Goal: Task Accomplishment & Management: Manage account settings

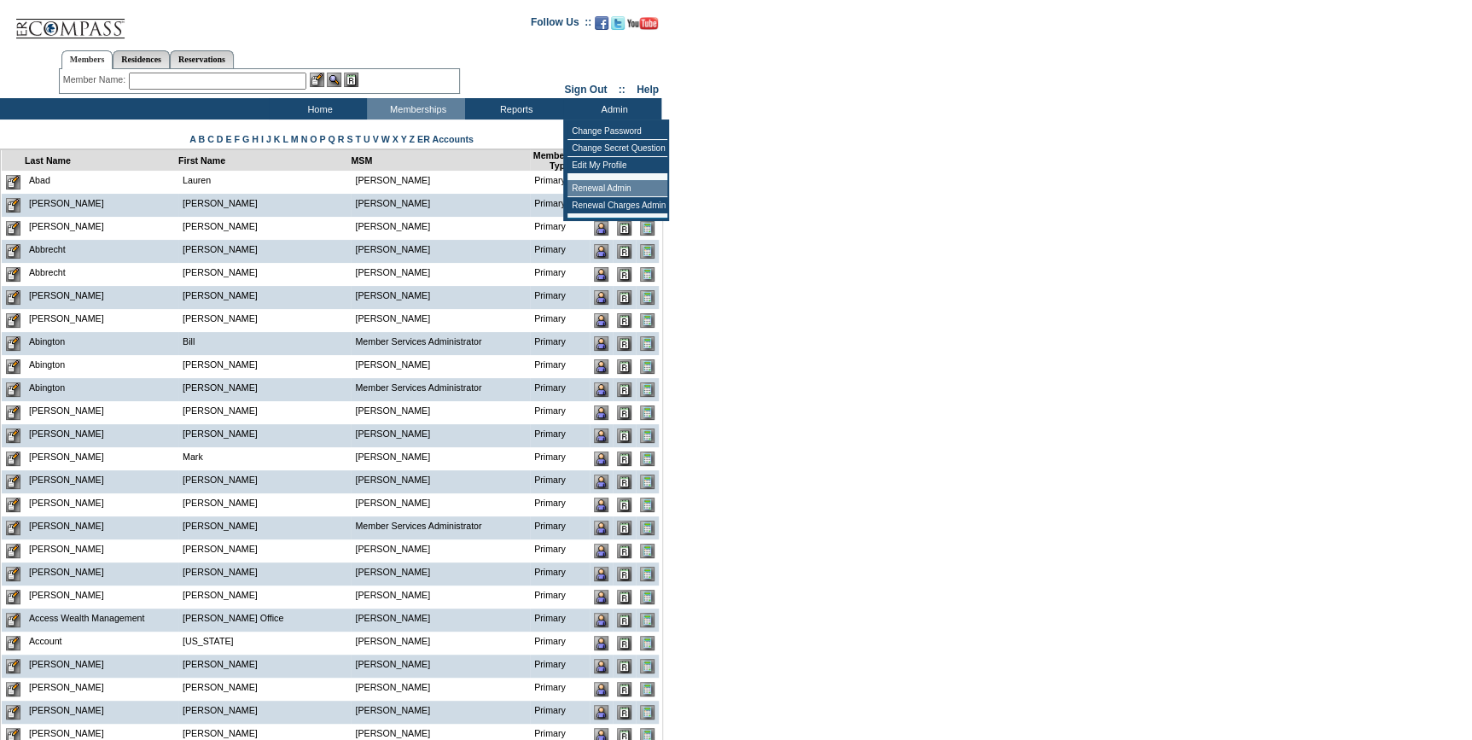
click at [607, 184] on td "Renewal Admin" at bounding box center [618, 188] width 100 height 17
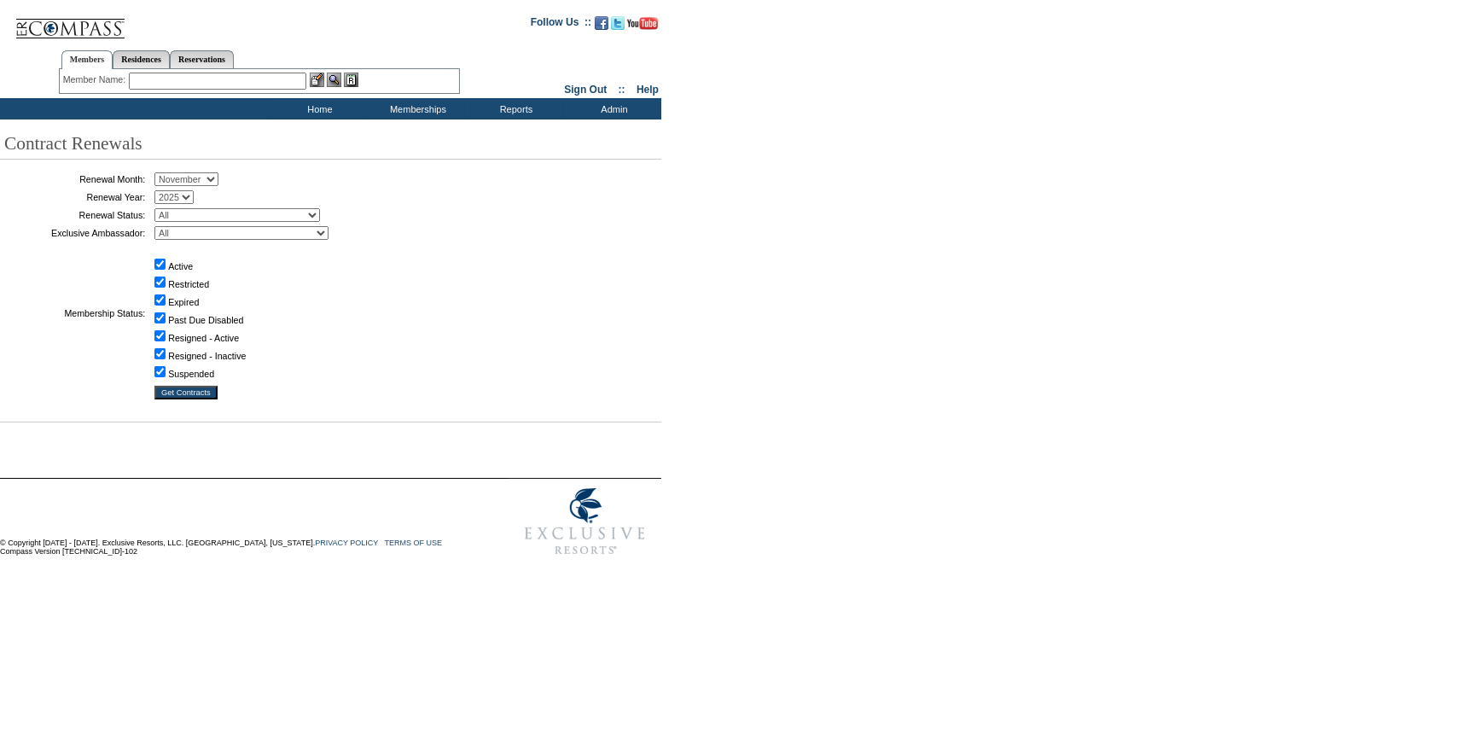
click at [209, 183] on select "January February March April May June July August September October November De…" at bounding box center [186, 179] width 64 height 14
select select "9"
click at [160, 173] on select "January February March April May June July August September October November De…" at bounding box center [186, 179] width 64 height 14
click at [223, 213] on select "All Not Started Pending Approved Election Made Election Changed No Response Man…" at bounding box center [237, 215] width 166 height 14
select select "5"
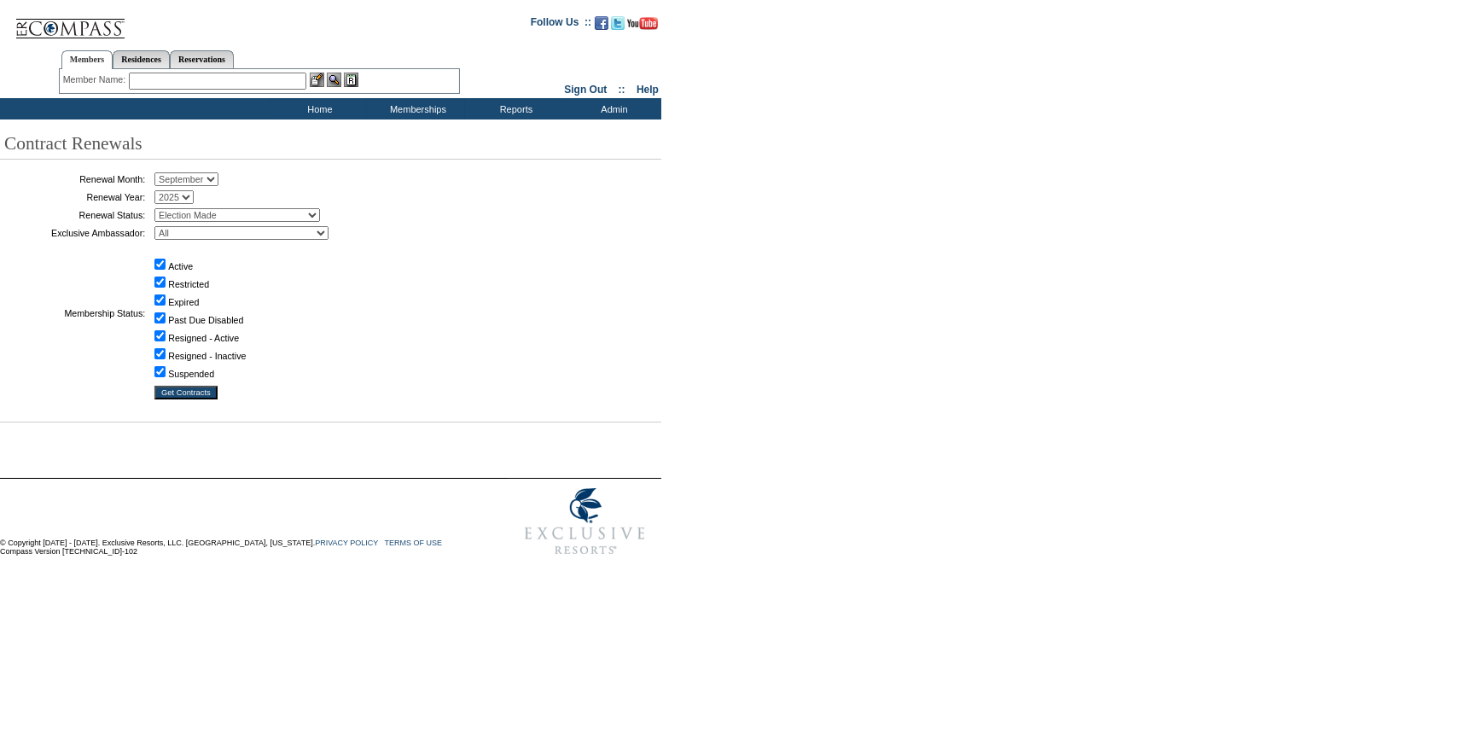
click at [160, 208] on select "All Not Started Pending Approved Election Made Election Changed No Response Man…" at bounding box center [237, 215] width 166 height 14
click at [187, 393] on input "Get Contracts" at bounding box center [185, 393] width 63 height 14
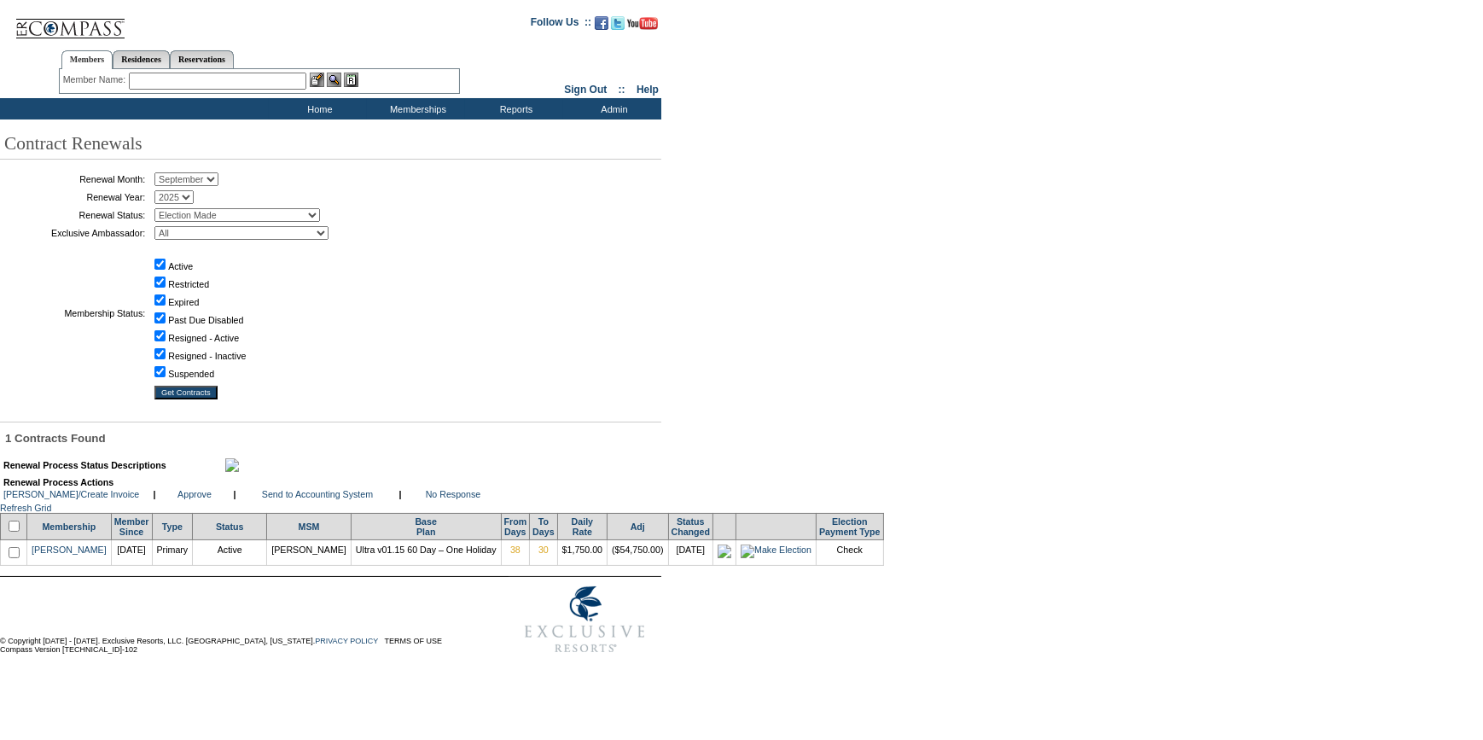
click at [17, 532] on input "checkbox" at bounding box center [14, 526] width 11 height 11
checkbox input "true"
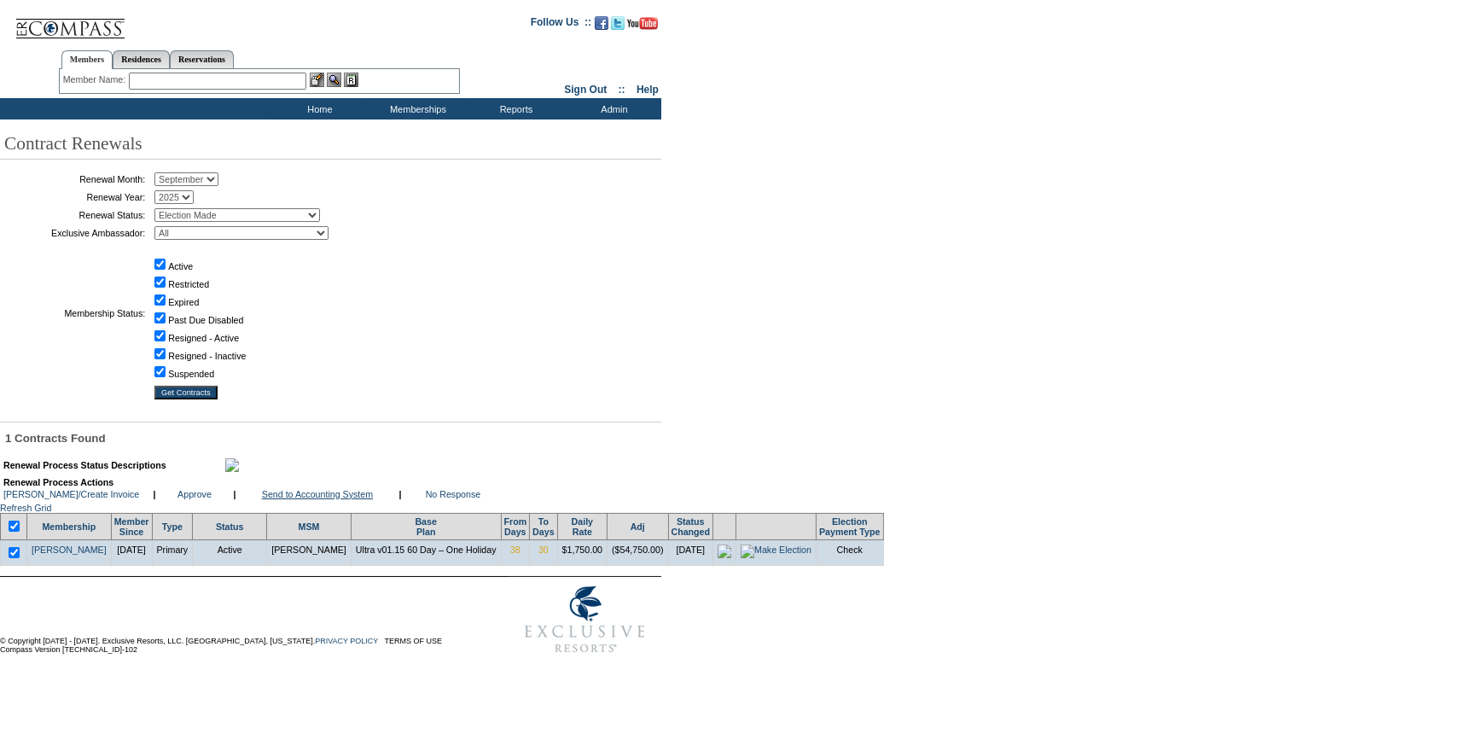
click at [341, 499] on link "Send to Accounting System" at bounding box center [317, 494] width 111 height 10
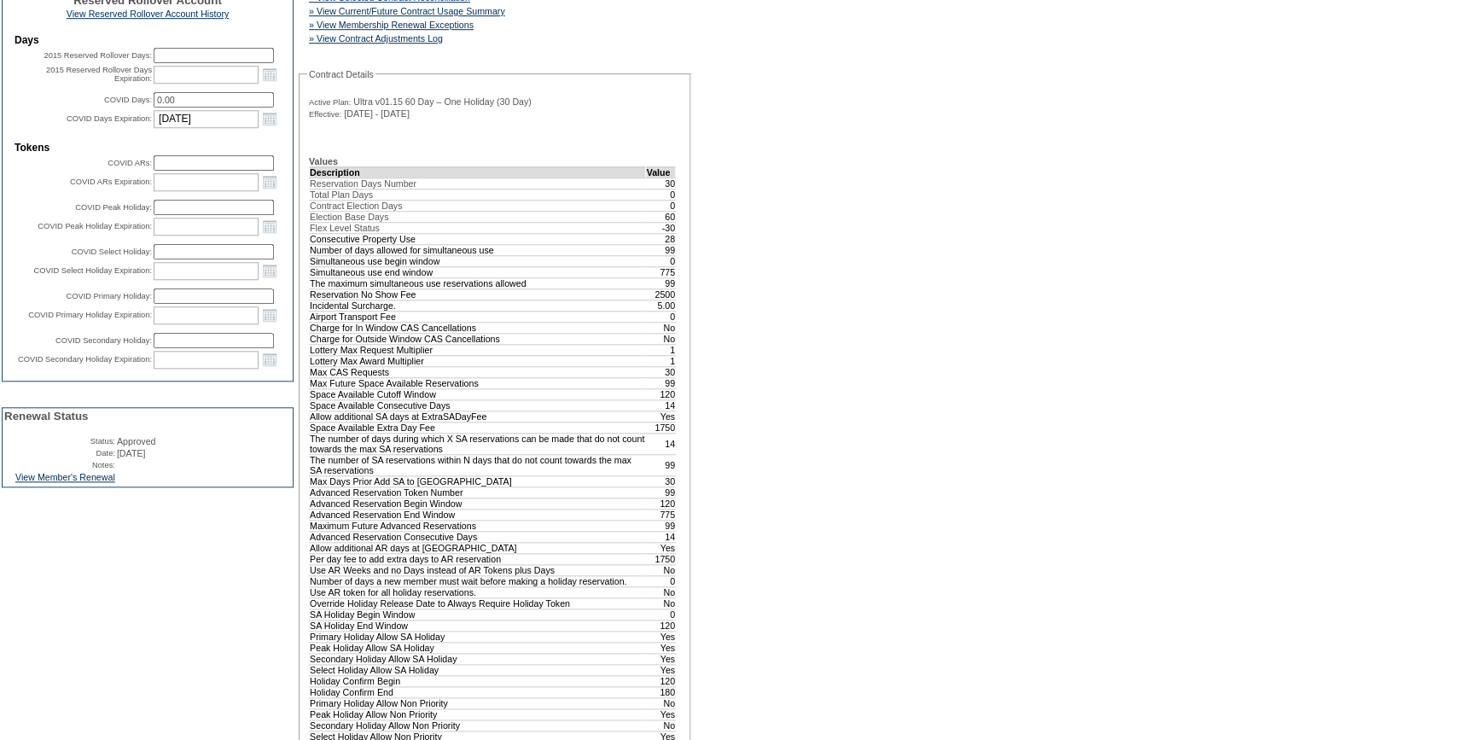
scroll to position [621, 0]
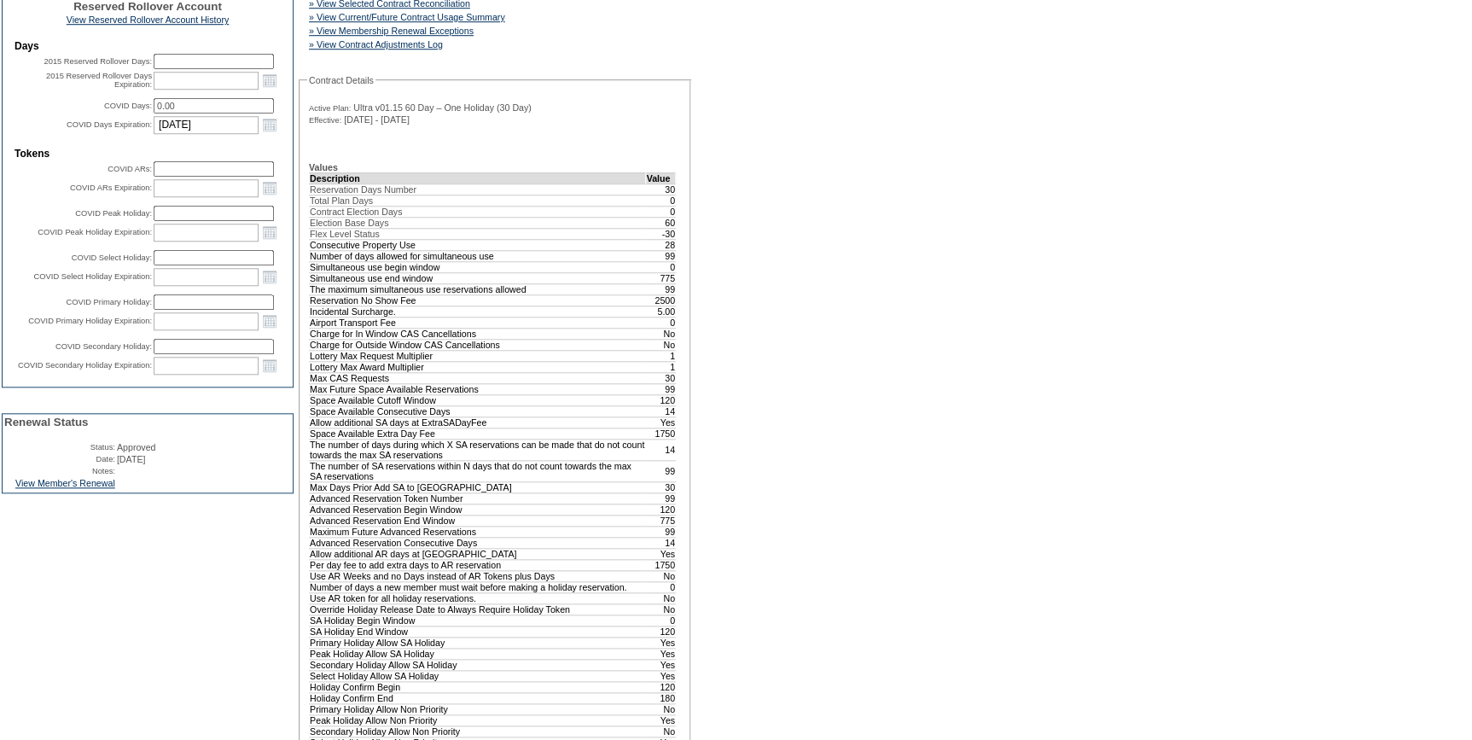
drag, startPoint x: 454, startPoint y: 155, endPoint x: 469, endPoint y: 180, distance: 28.7
click at [454, 36] on link "» View Membership Renewal Exceptions" at bounding box center [391, 31] width 165 height 10
